Goal: Task Accomplishment & Management: Manage account settings

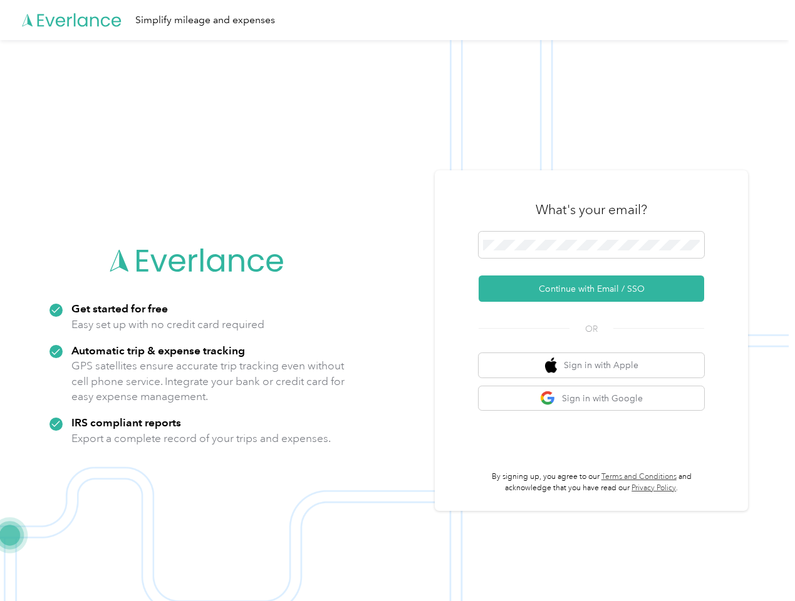
click at [397, 301] on img at bounding box center [394, 340] width 788 height 601
click at [397, 20] on div "Simplify mileage and expenses" at bounding box center [394, 20] width 788 height 40
click at [596, 289] on button "Continue with Email / SSO" at bounding box center [590, 289] width 225 height 26
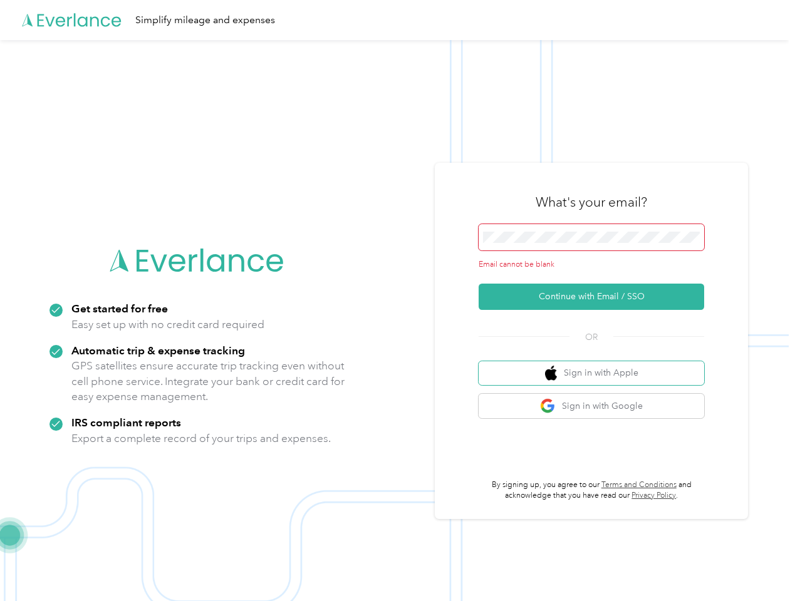
click at [596, 365] on button "Sign in with Apple" at bounding box center [590, 373] width 225 height 24
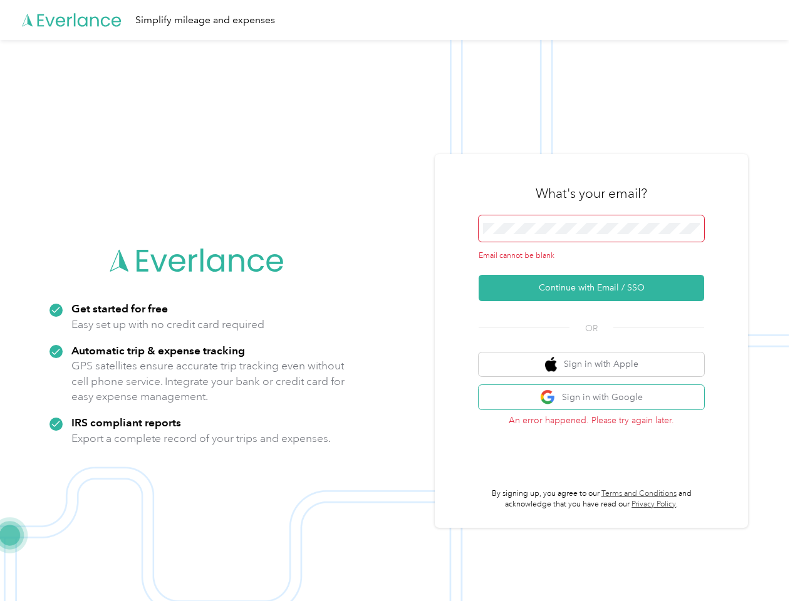
click at [596, 398] on button "Sign in with Google" at bounding box center [590, 397] width 225 height 24
